Goal: Check status: Check status

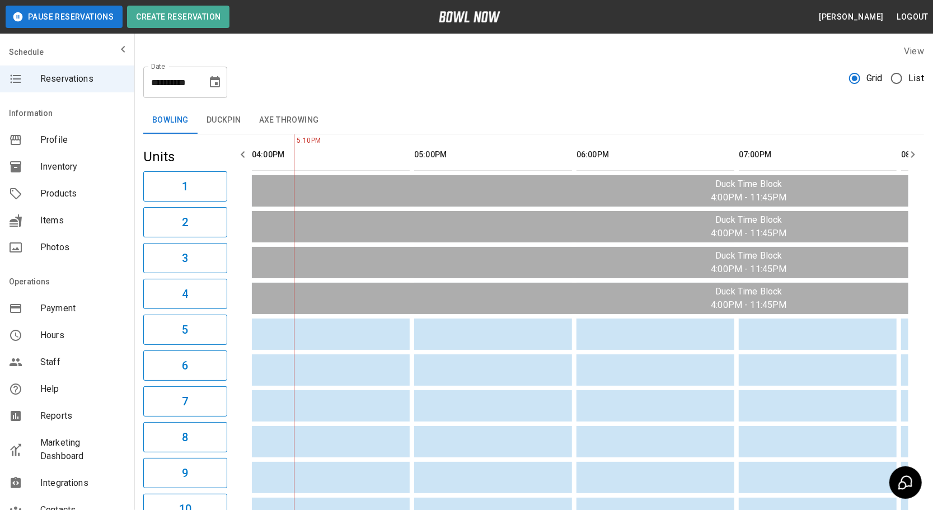
click at [224, 81] on button "Choose date, selected date is Aug 13, 2025" at bounding box center [215, 82] width 22 height 22
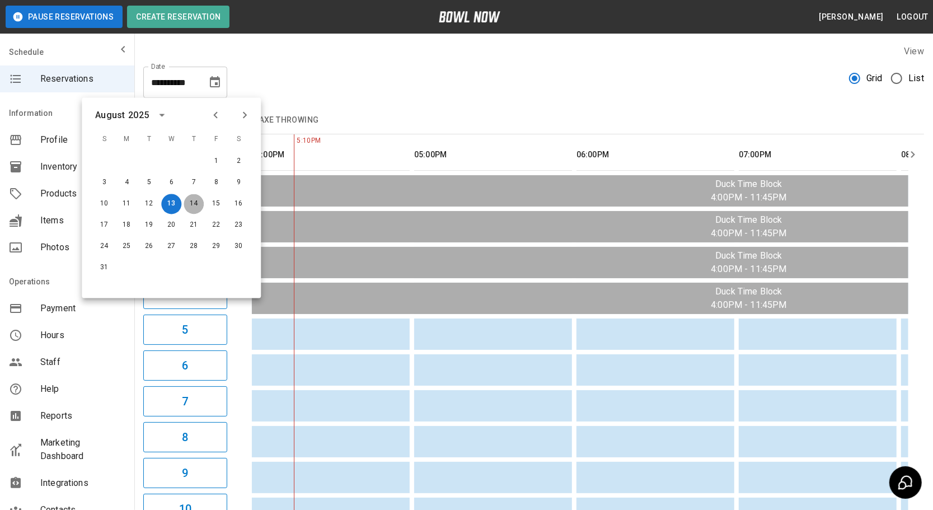
drag, startPoint x: 201, startPoint y: 205, endPoint x: 545, endPoint y: 61, distance: 373.4
click at [203, 206] on button "14" at bounding box center [194, 204] width 20 height 20
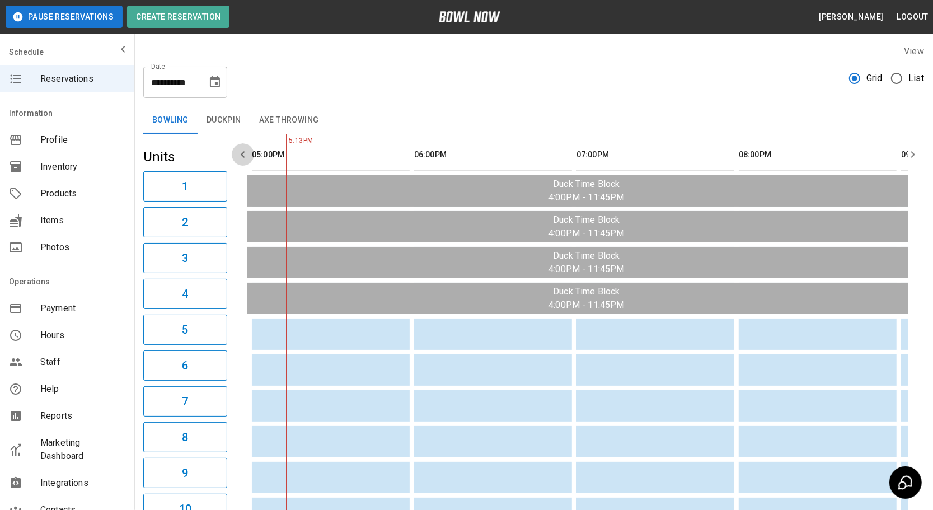
click at [249, 162] on button "button" at bounding box center [243, 154] width 22 height 22
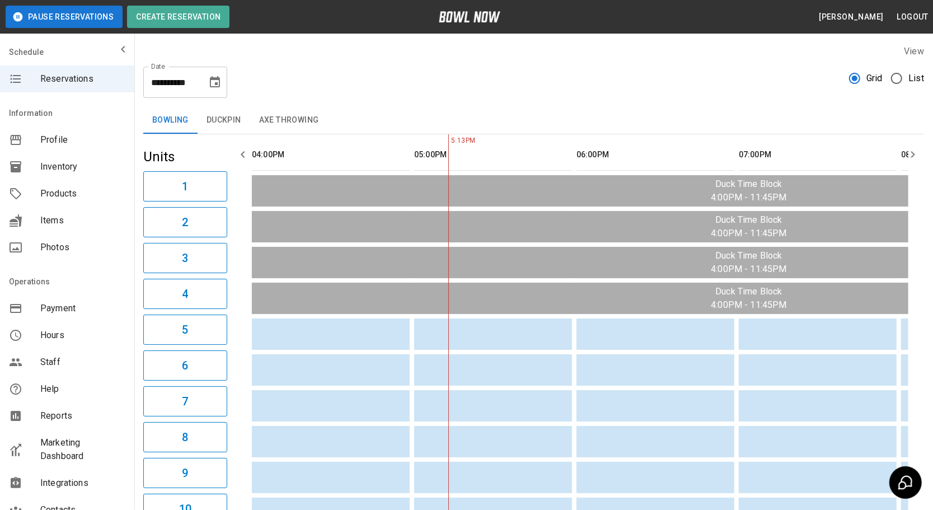
click at [245, 162] on button "button" at bounding box center [243, 154] width 22 height 22
click at [208, 82] on icon "Choose date, selected date is Aug 14, 2025" at bounding box center [214, 82] width 13 height 13
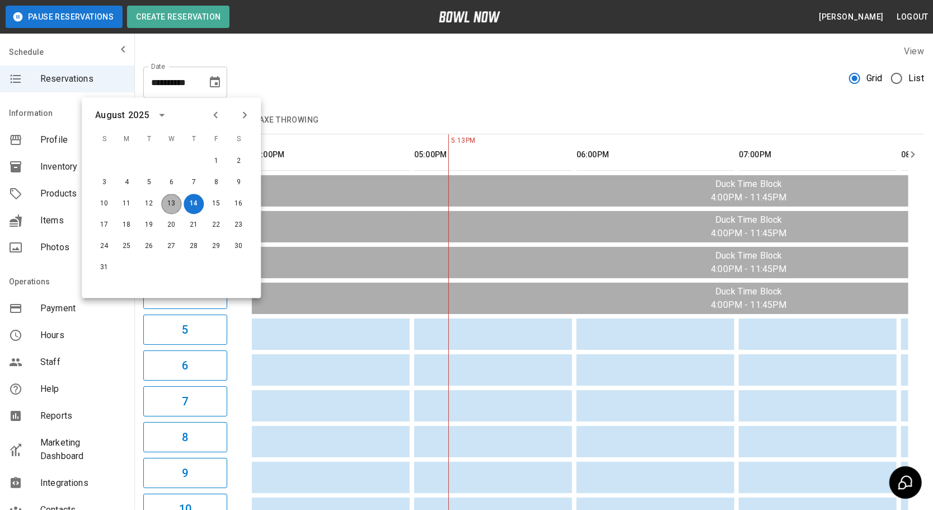
click at [165, 205] on button "13" at bounding box center [171, 204] width 20 height 20
type input "**********"
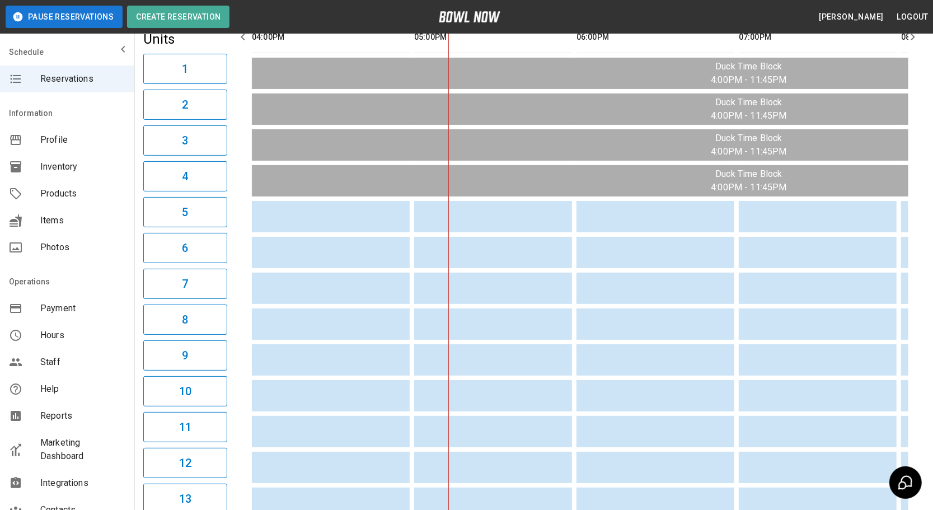
scroll to position [50, 0]
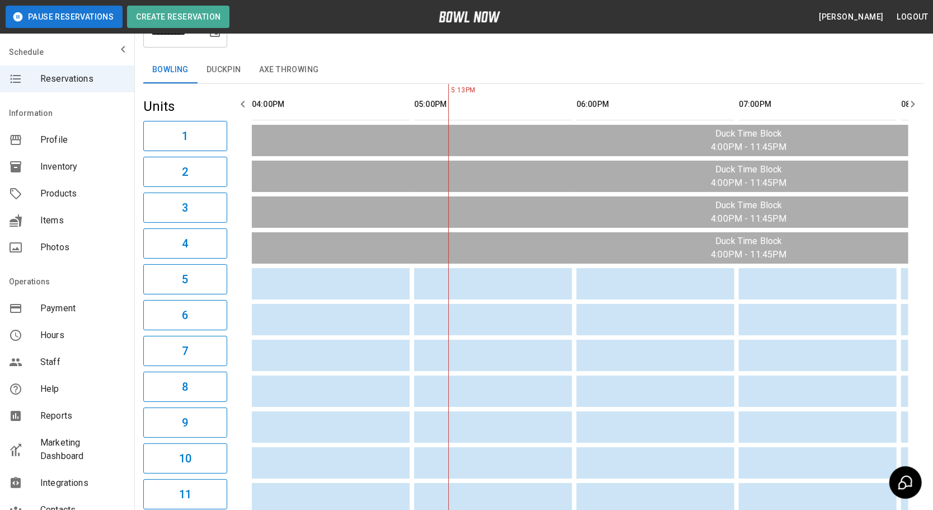
click at [919, 105] on icon "button" at bounding box center [912, 103] width 13 height 13
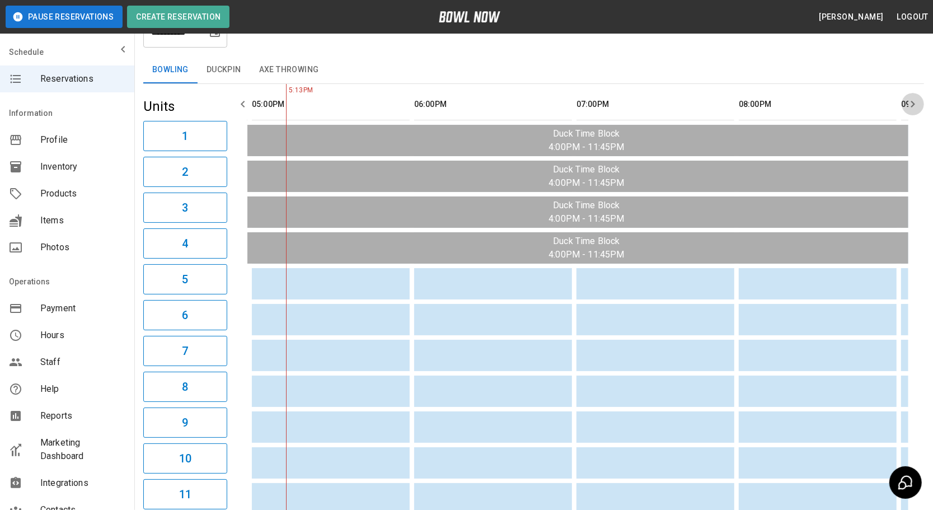
click at [919, 105] on icon "button" at bounding box center [912, 103] width 13 height 13
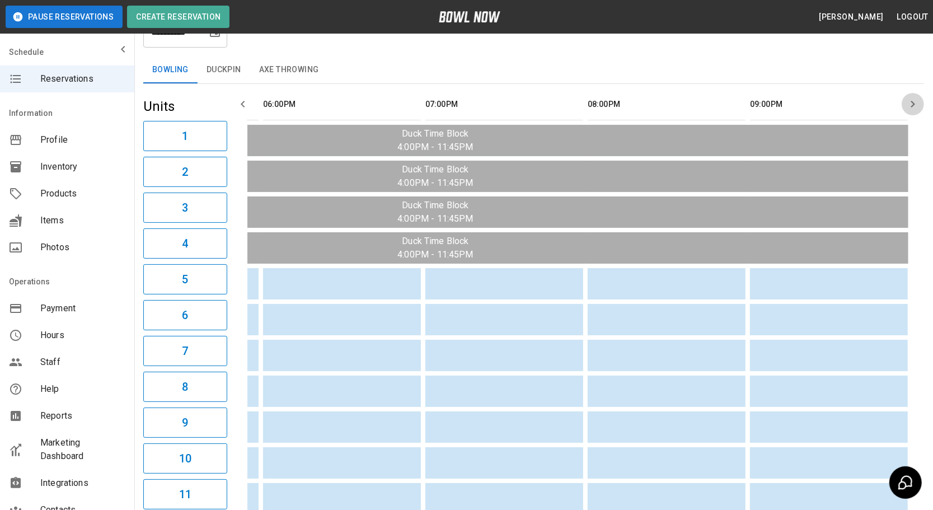
click at [919, 105] on icon "button" at bounding box center [912, 103] width 13 height 13
drag, startPoint x: 919, startPoint y: 105, endPoint x: 747, endPoint y: 110, distance: 172.0
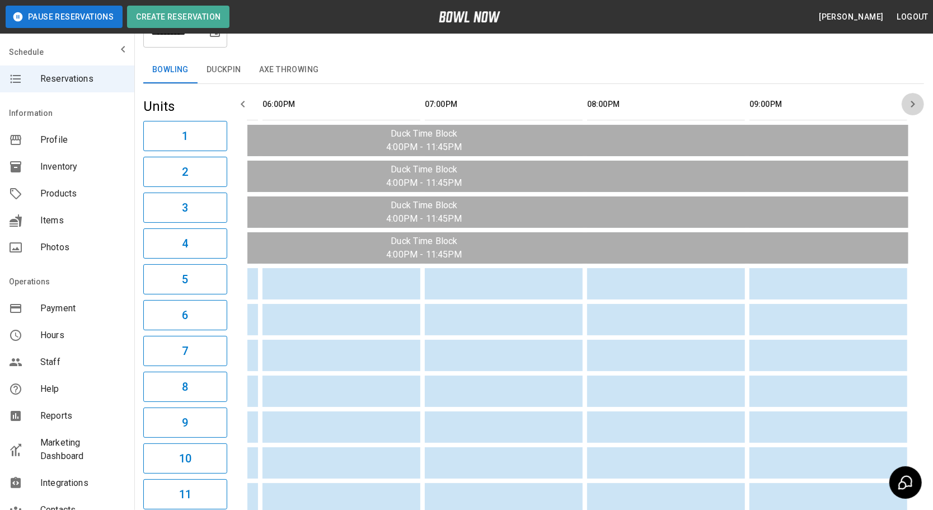
click at [918, 105] on icon "button" at bounding box center [912, 103] width 13 height 13
click at [240, 107] on icon "button" at bounding box center [242, 103] width 13 height 13
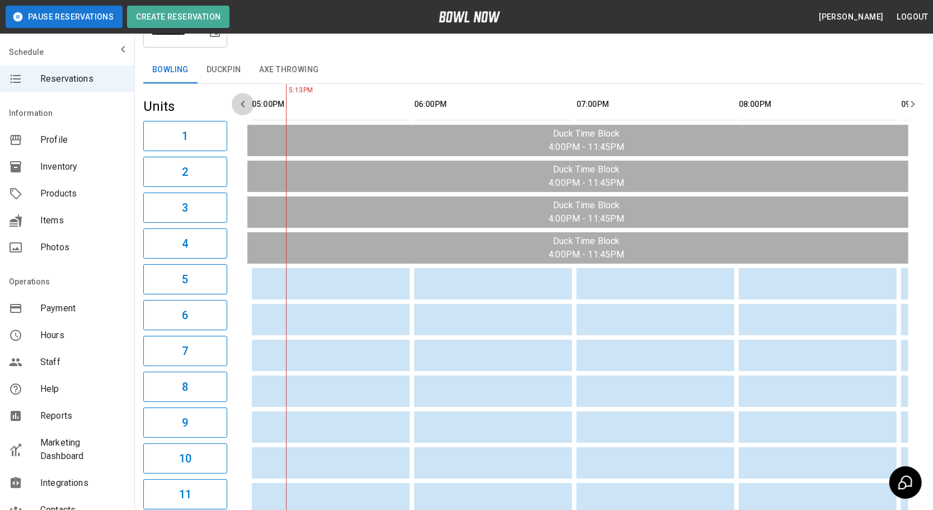
click at [240, 107] on icon "button" at bounding box center [242, 103] width 13 height 13
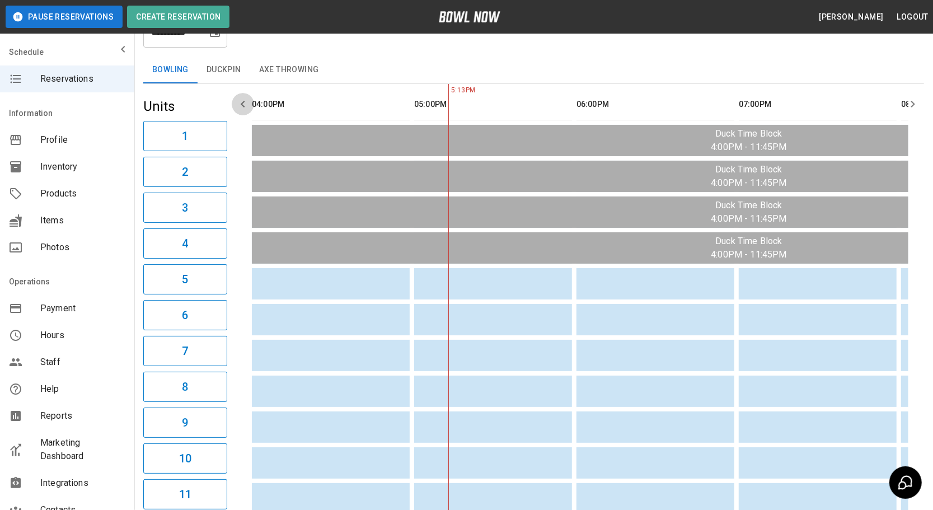
click at [241, 107] on icon "button" at bounding box center [242, 103] width 13 height 13
click at [241, 109] on icon "button" at bounding box center [242, 103] width 13 height 13
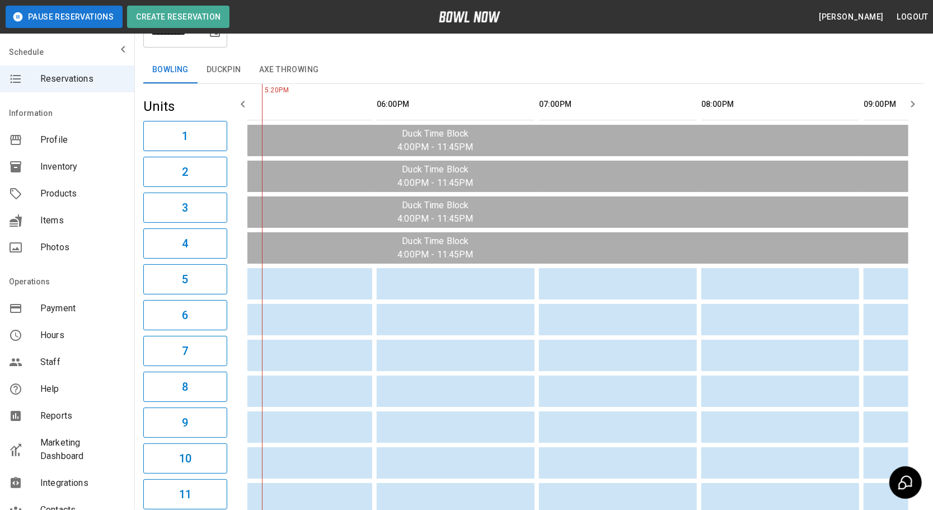
scroll to position [0, 200]
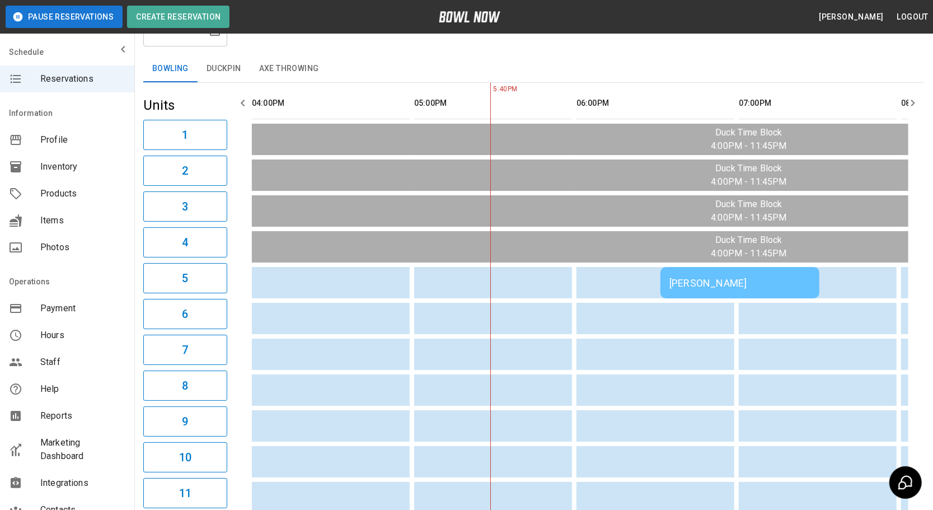
click at [719, 283] on div "[PERSON_NAME]" at bounding box center [740, 283] width 141 height 12
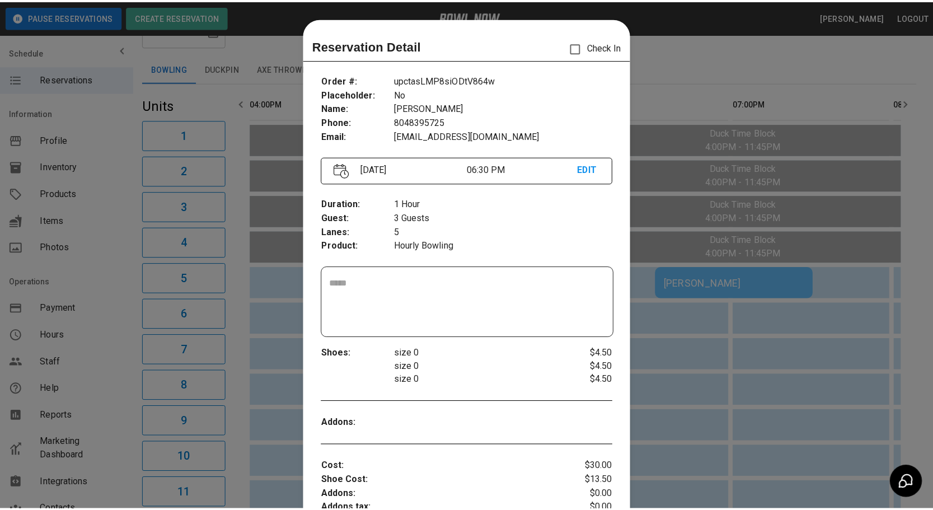
scroll to position [17, 0]
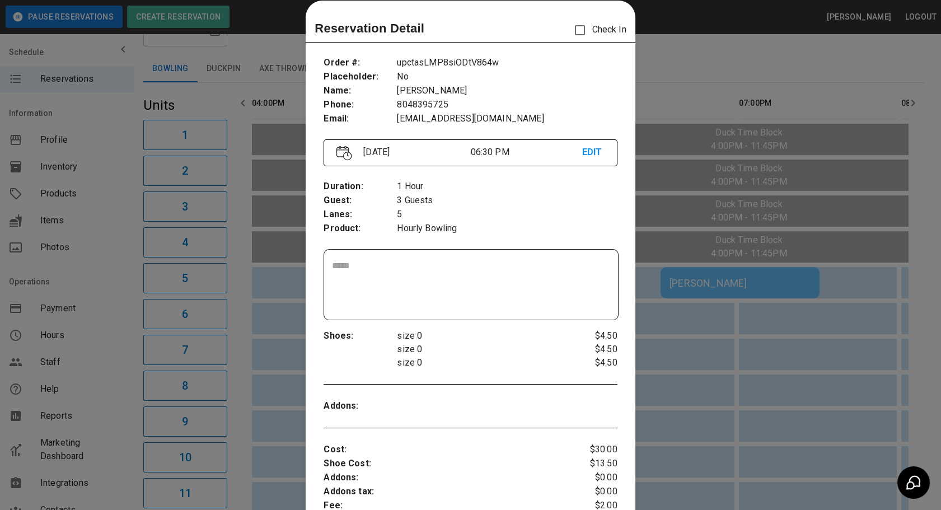
click at [705, 369] on div at bounding box center [470, 255] width 941 height 510
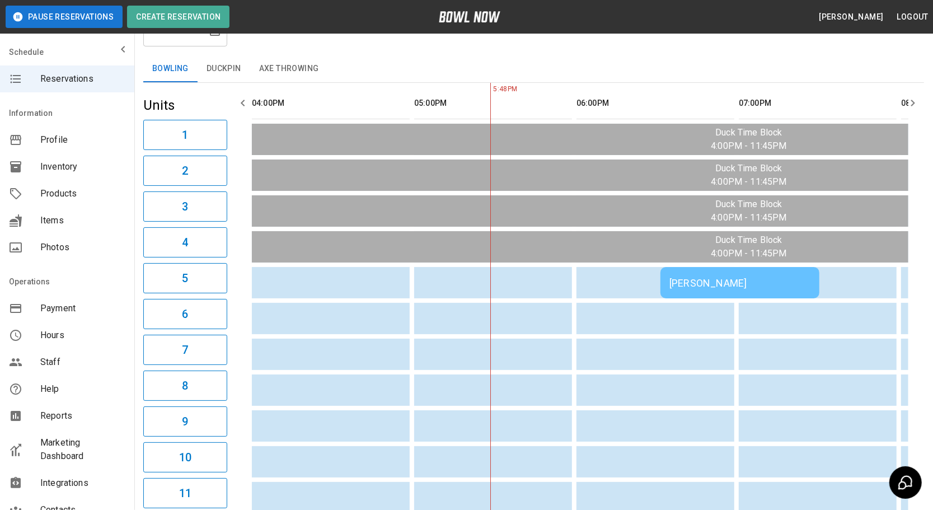
click at [236, 65] on button "Duckpin" at bounding box center [224, 68] width 53 height 27
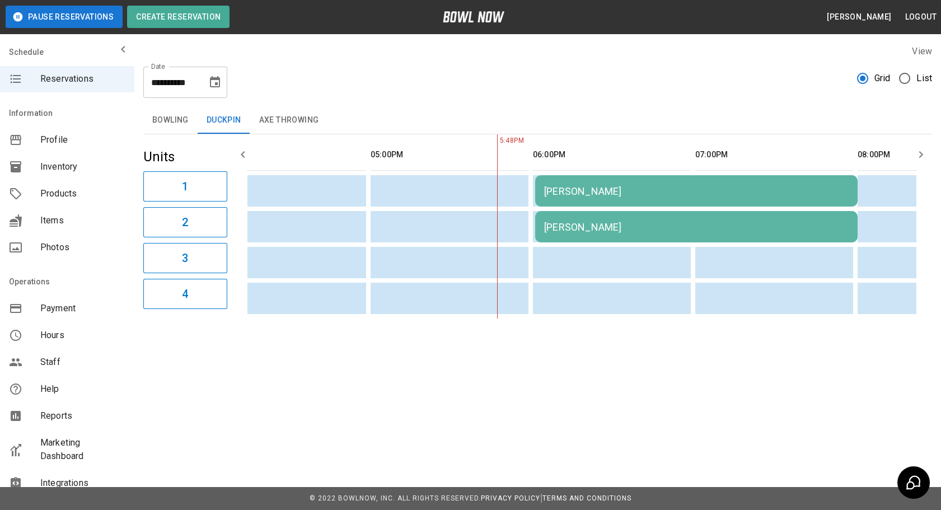
scroll to position [0, 60]
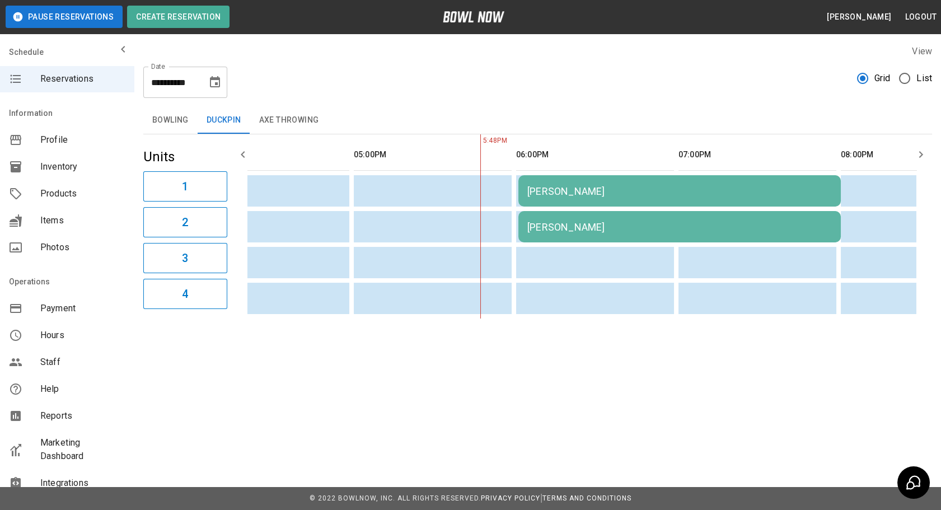
click at [602, 202] on td "[PERSON_NAME]" at bounding box center [679, 190] width 322 height 31
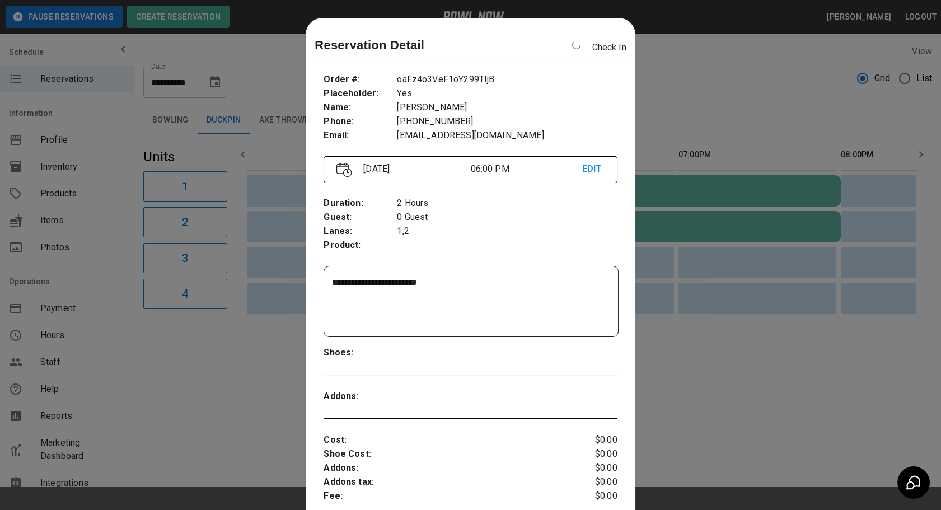
scroll to position [17, 0]
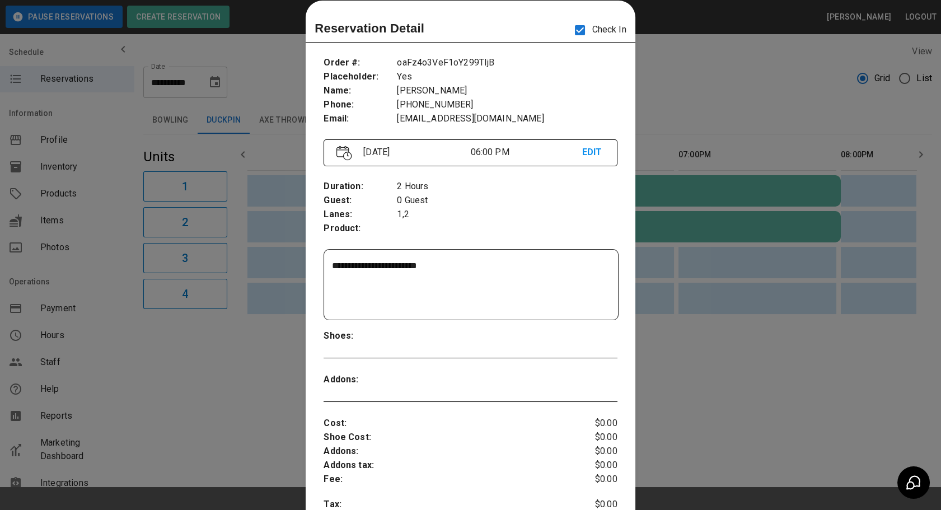
click at [705, 122] on div at bounding box center [470, 255] width 941 height 510
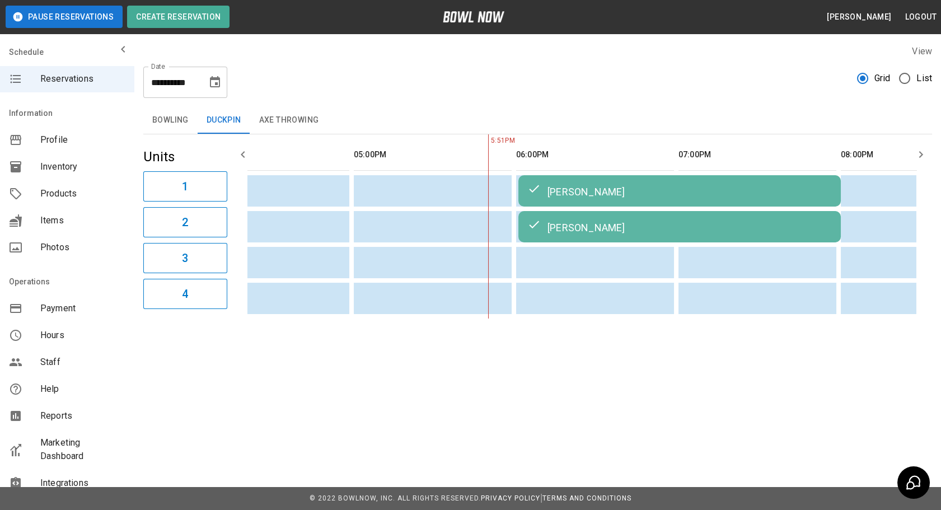
click at [274, 121] on button "Axe Throwing" at bounding box center [289, 120] width 78 height 27
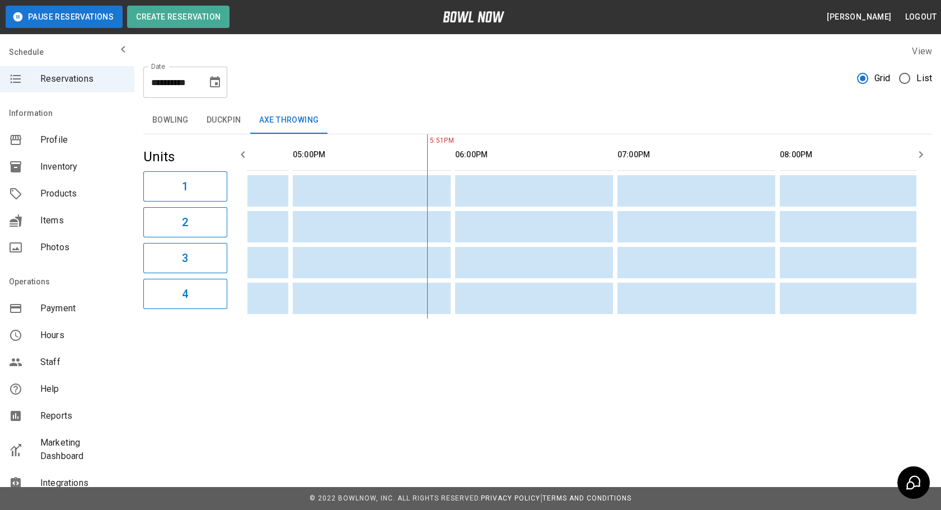
scroll to position [0, 119]
click at [170, 128] on button "Bowling" at bounding box center [170, 120] width 54 height 27
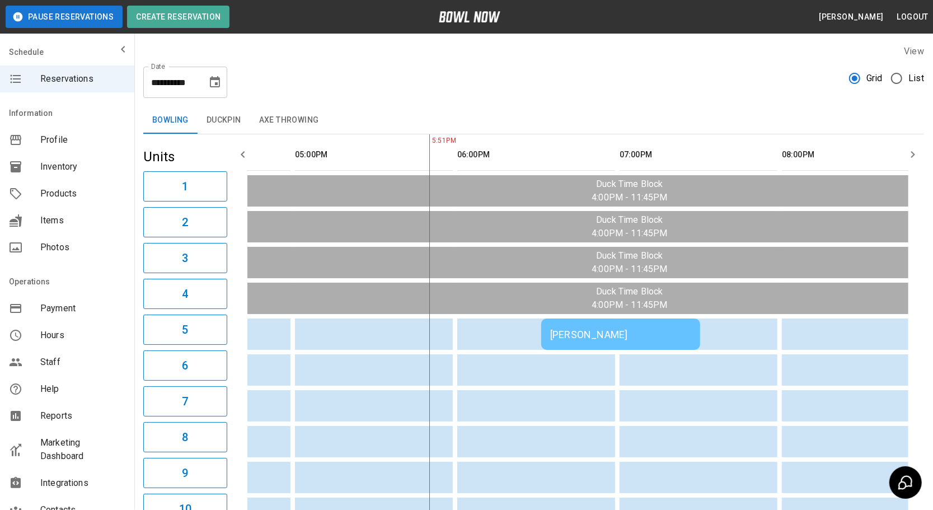
click at [569, 340] on td "[PERSON_NAME]" at bounding box center [620, 334] width 159 height 31
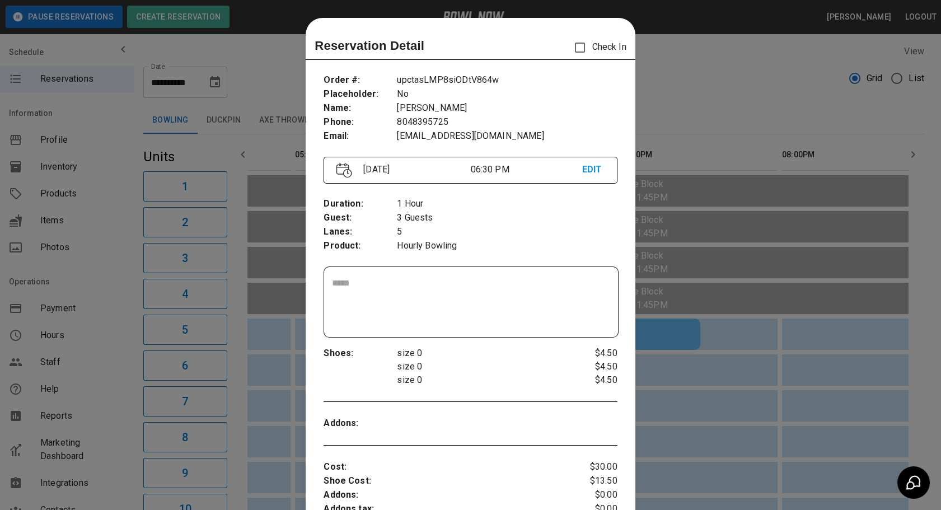
scroll to position [17, 0]
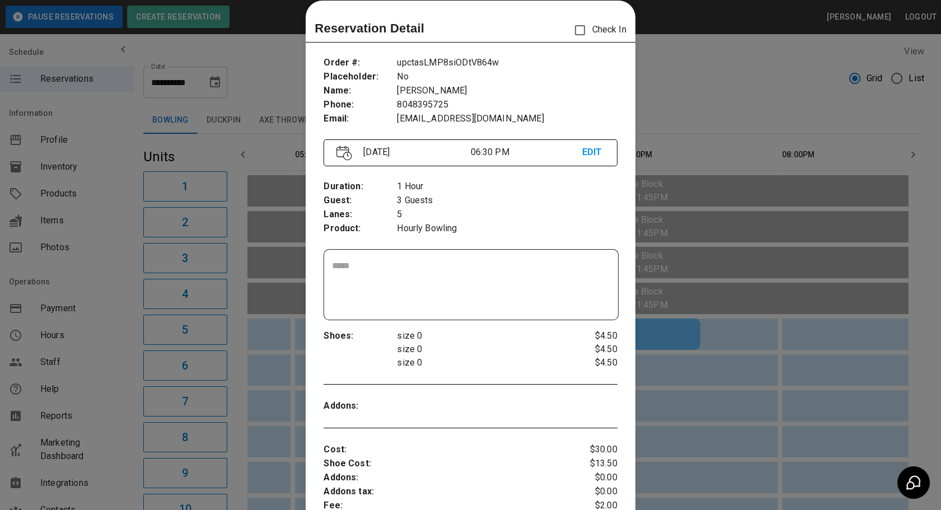
click at [699, 370] on div at bounding box center [470, 255] width 941 height 510
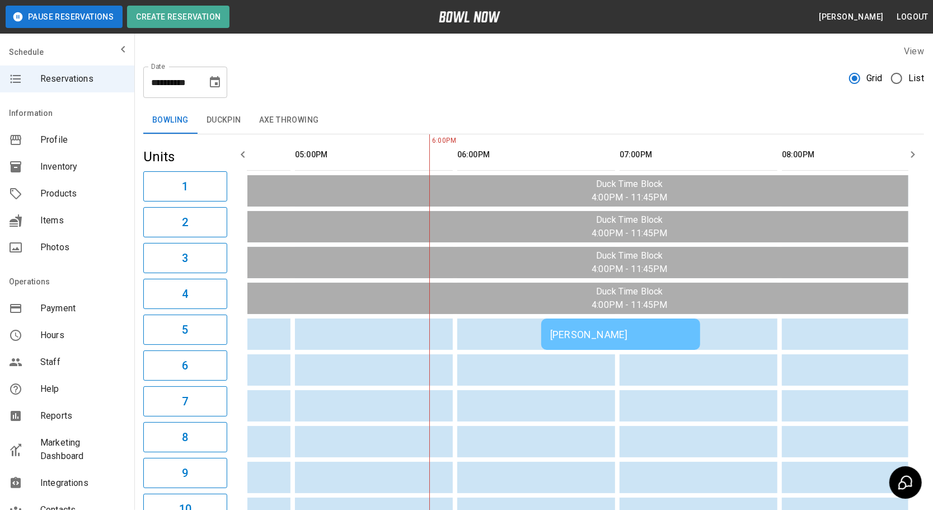
click at [568, 333] on div "[PERSON_NAME]" at bounding box center [620, 335] width 141 height 12
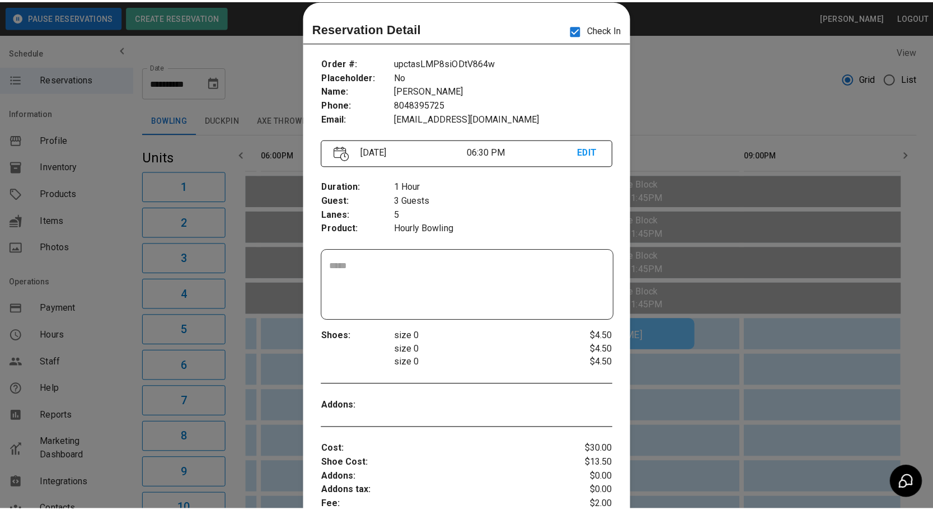
scroll to position [0, 314]
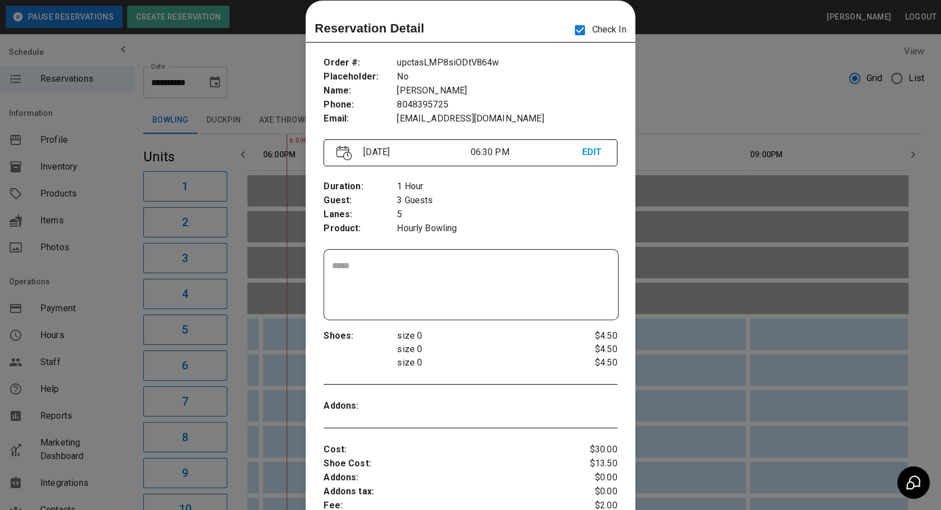
click at [702, 145] on div at bounding box center [470, 255] width 941 height 510
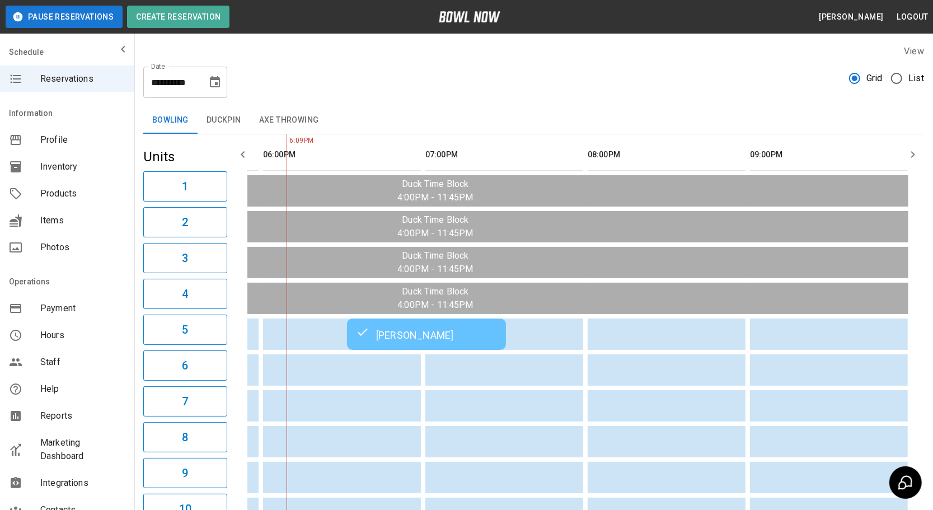
scroll to position [0, 306]
